Goal: Consume media (video, audio): Consume media (video, audio)

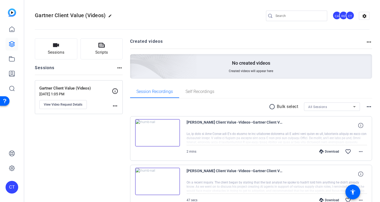
scroll to position [41, 0]
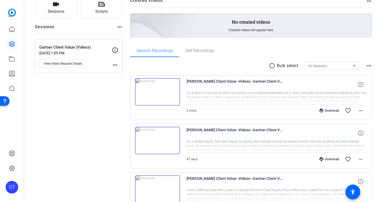
click at [293, 94] on div at bounding box center [277, 97] width 181 height 13
click at [358, 83] on icon at bounding box center [360, 84] width 5 height 5
click at [316, 94] on div at bounding box center [277, 97] width 181 height 13
click at [357, 112] on mat-icon "more_horiz" at bounding box center [360, 110] width 6 height 6
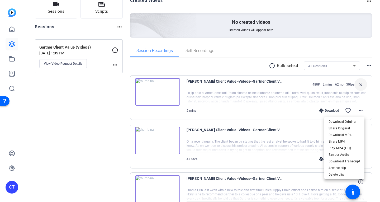
drag, startPoint x: 283, startPoint y: 90, endPoint x: 276, endPoint y: 90, distance: 6.9
click at [283, 90] on div at bounding box center [190, 101] width 380 height 202
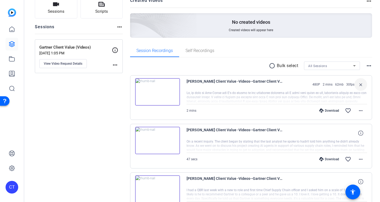
click at [194, 93] on div at bounding box center [277, 97] width 181 height 13
drag, startPoint x: 259, startPoint y: 91, endPoint x: 261, endPoint y: 106, distance: 15.7
click at [261, 106] on div "[PERSON_NAME] Client Value -Videos--Gartner Client Value -Videos--1756907178453…" at bounding box center [277, 97] width 181 height 39
click at [256, 110] on div "Download favorite_border more_horiz" at bounding box center [304, 110] width 126 height 13
click at [262, 94] on div at bounding box center [277, 97] width 181 height 13
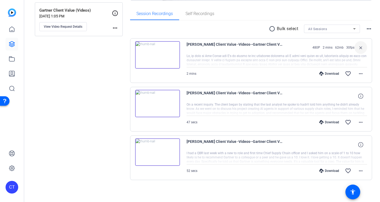
scroll to position [79, 0]
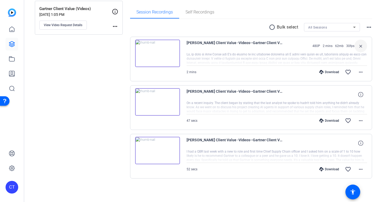
click at [158, 53] on img at bounding box center [157, 53] width 45 height 27
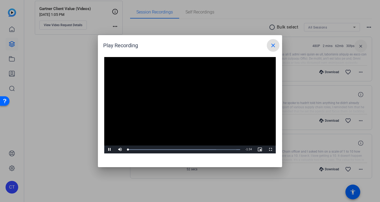
click at [181, 99] on video "Video Player" at bounding box center [189, 105] width 171 height 97
click at [112, 149] on span "Video Player" at bounding box center [109, 149] width 11 height 0
click at [275, 45] on mat-icon "close" at bounding box center [273, 45] width 6 height 6
